Goal: Navigation & Orientation: Find specific page/section

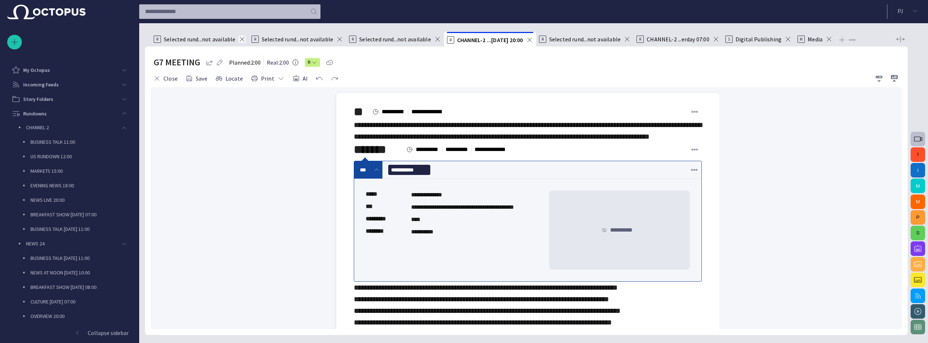
click at [240, 38] on span at bounding box center [241, 39] width 7 height 7
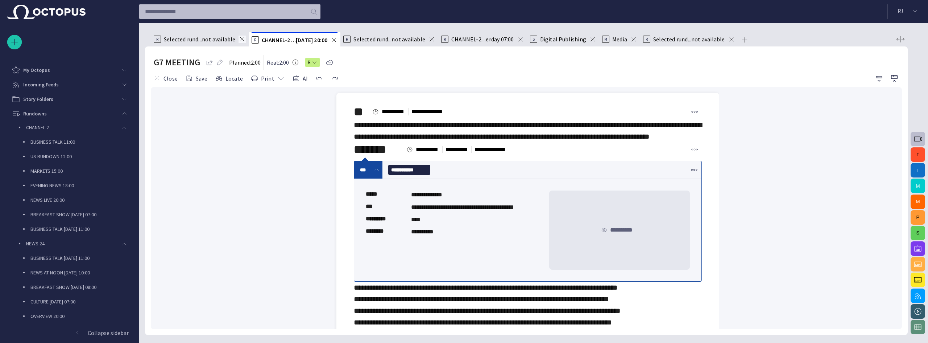
click at [239, 40] on span at bounding box center [241, 39] width 7 height 7
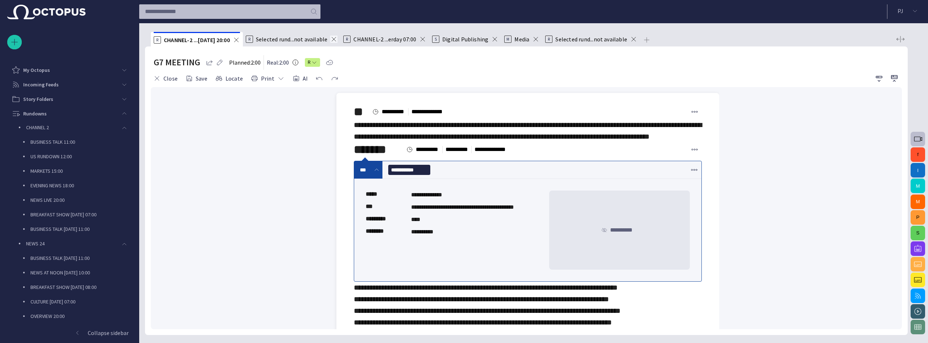
click at [330, 38] on span at bounding box center [333, 39] width 7 height 7
click at [324, 41] on span at bounding box center [324, 39] width 7 height 7
click at [305, 41] on span at bounding box center [308, 39] width 7 height 7
click at [276, 37] on span at bounding box center [277, 39] width 7 height 7
click at [333, 39] on span at bounding box center [333, 39] width 7 height 7
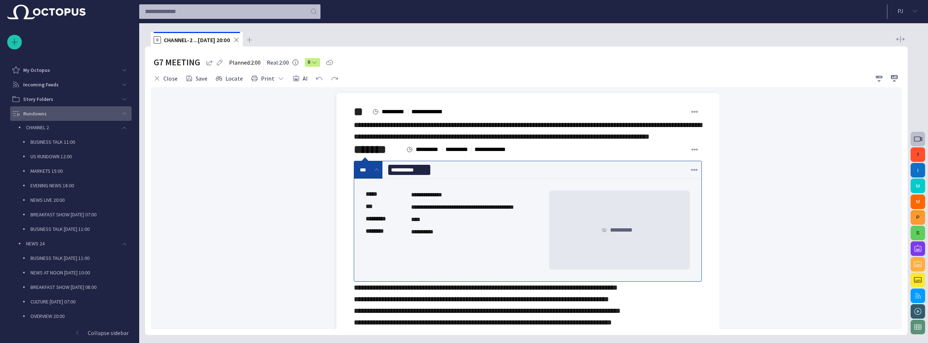
click at [121, 113] on span "main menu" at bounding box center [124, 114] width 6 height 6
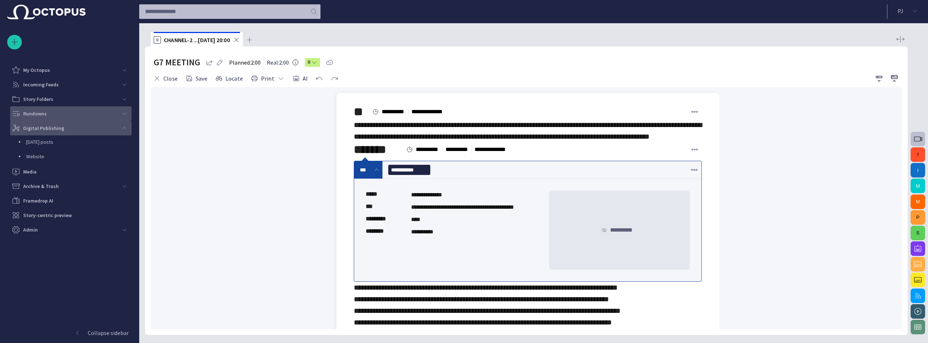
click at [124, 128] on span "main menu" at bounding box center [124, 128] width 6 height 6
click at [55, 95] on div "Story Folders" at bounding box center [64, 99] width 105 height 12
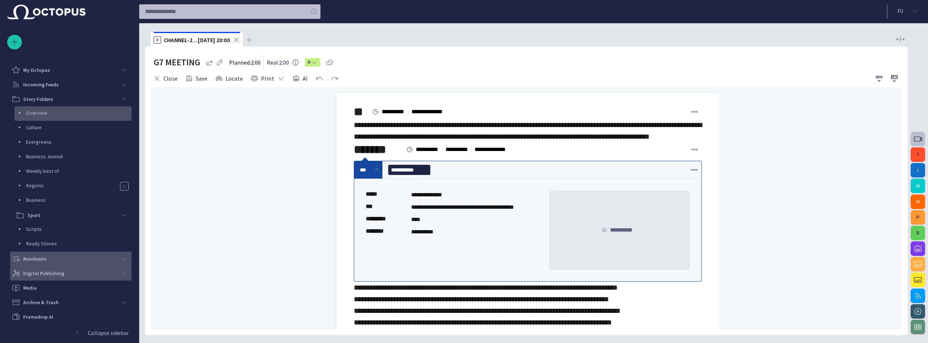
click at [54, 111] on p "Overview" at bounding box center [78, 112] width 105 height 7
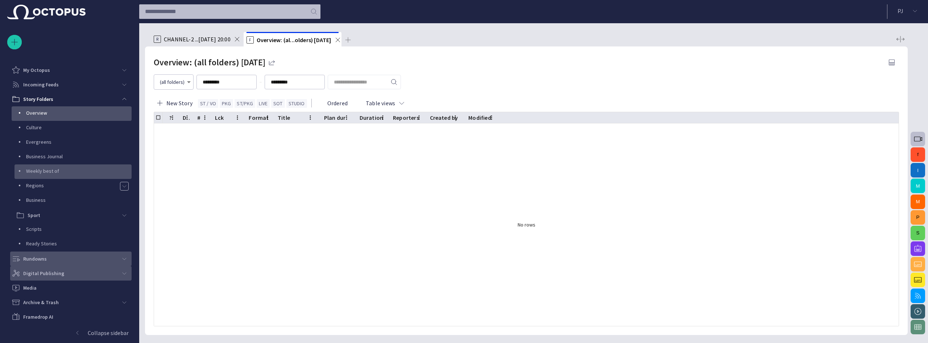
scroll to position [28, 0]
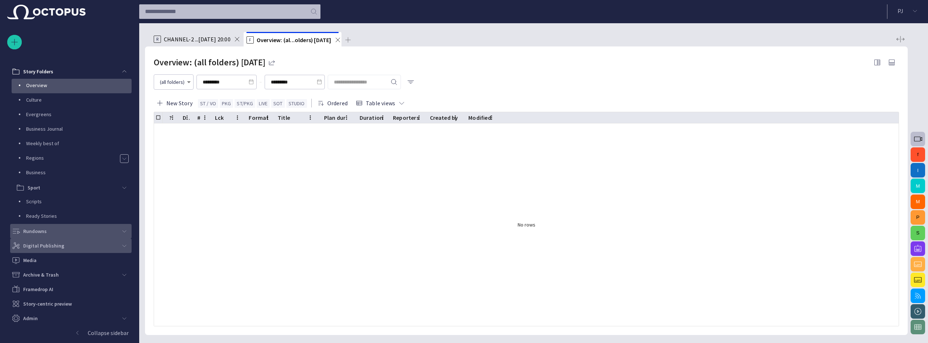
click at [55, 233] on div "Rundowns" at bounding box center [64, 231] width 105 height 12
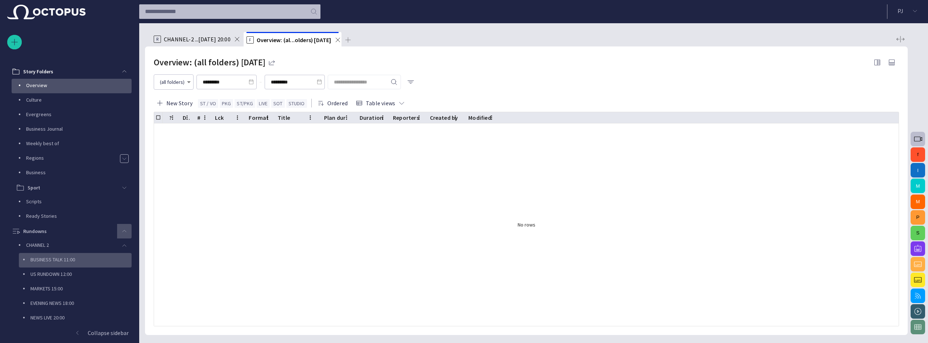
click at [54, 260] on p "BUSINESS TALK 11:00" at bounding box center [80, 259] width 101 height 7
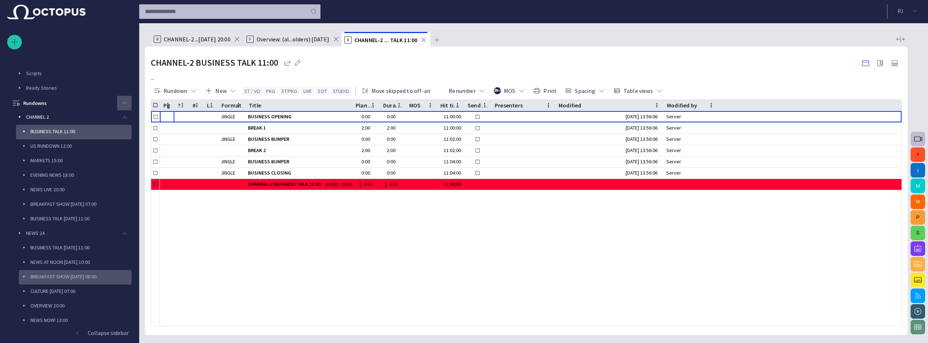
scroll to position [188, 0]
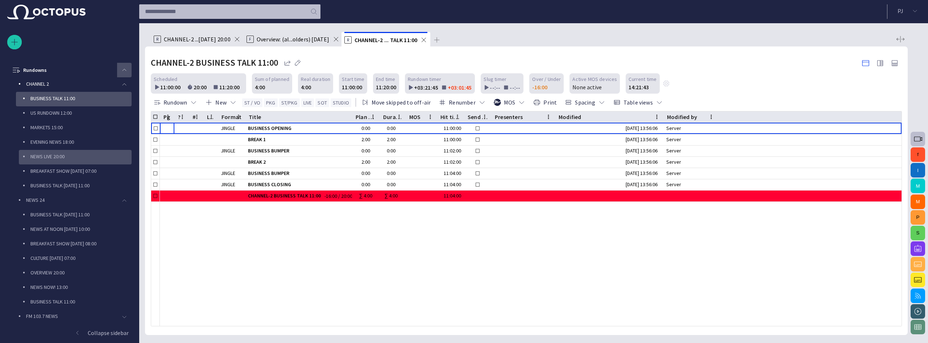
click at [66, 157] on p "NEWS LIVE 20:00" at bounding box center [80, 156] width 101 height 7
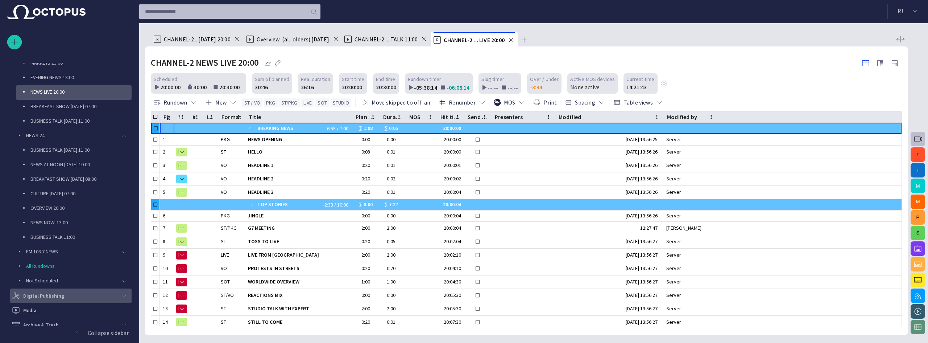
scroll to position [275, 0]
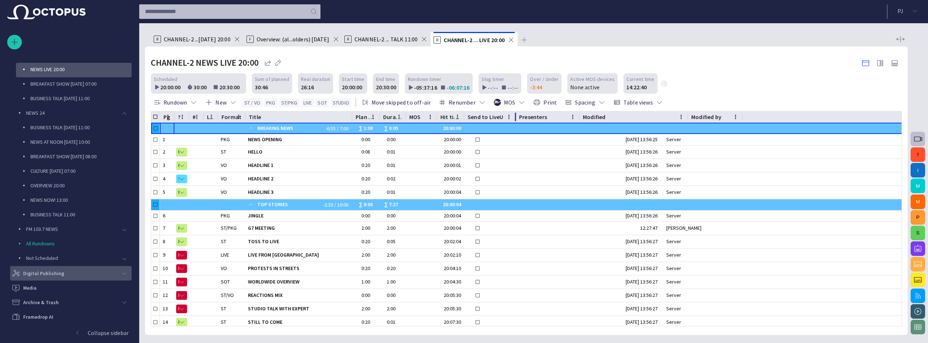
drag, startPoint x: 491, startPoint y: 115, endPoint x: 514, endPoint y: 117, distance: 23.3
click at [514, 117] on div at bounding box center [516, 116] width 4 height 11
